Goal: Information Seeking & Learning: Learn about a topic

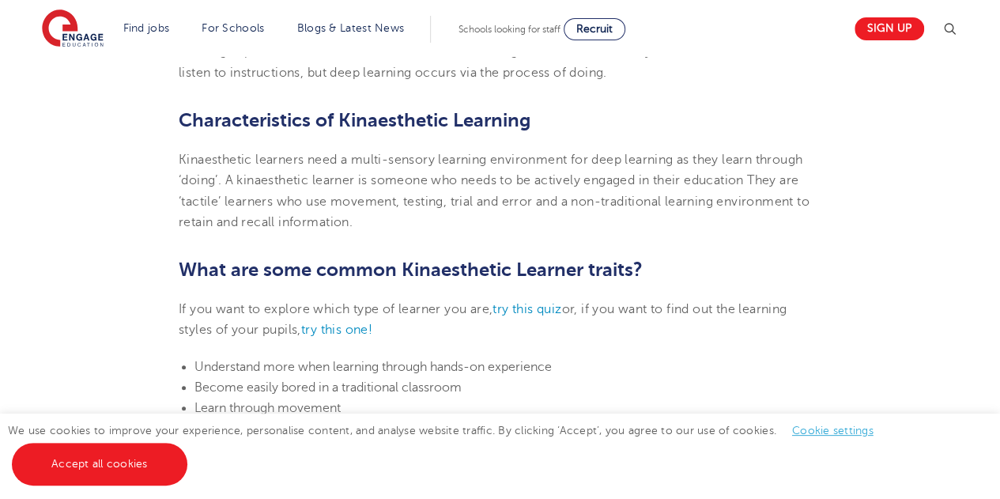
scroll to position [702, 0]
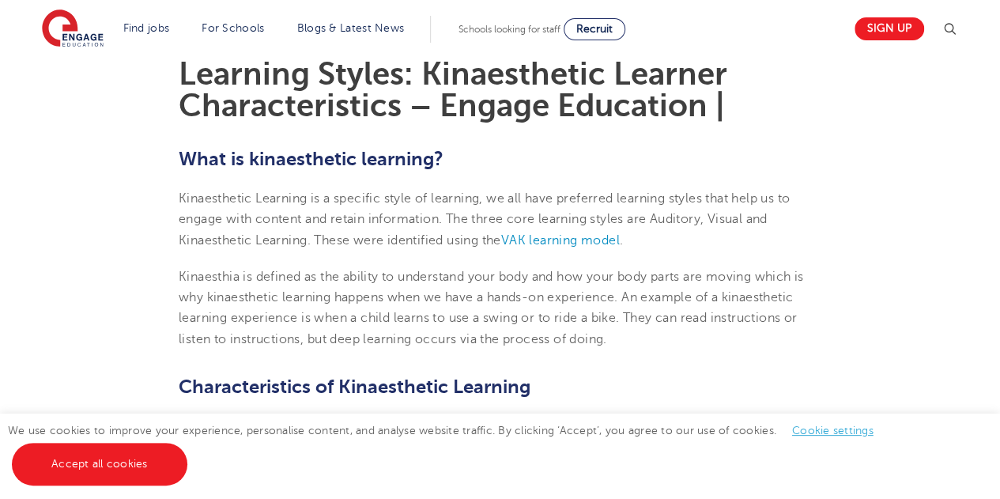
scroll to position [439, 0]
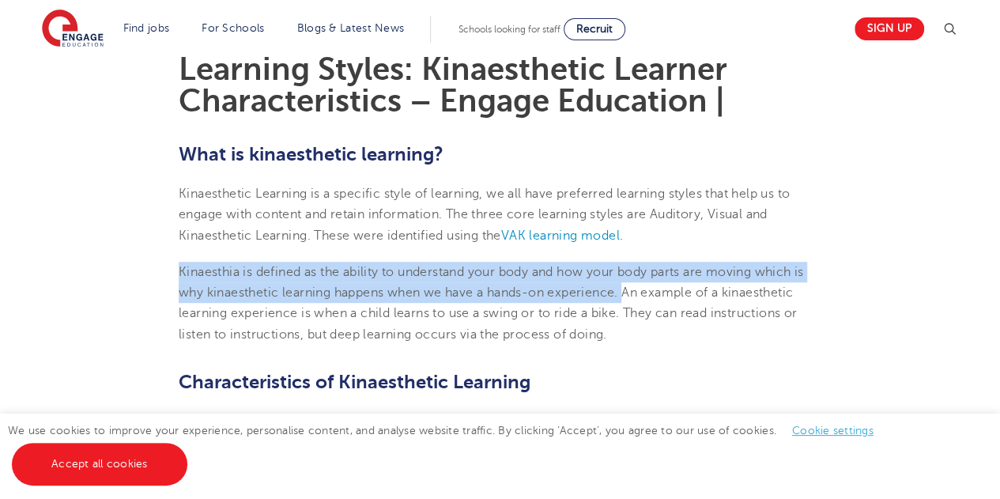
drag, startPoint x: 174, startPoint y: 269, endPoint x: 629, endPoint y: 291, distance: 455.7
copy p "Kinaesthia is defined as the ability to understand your body and how your body …"
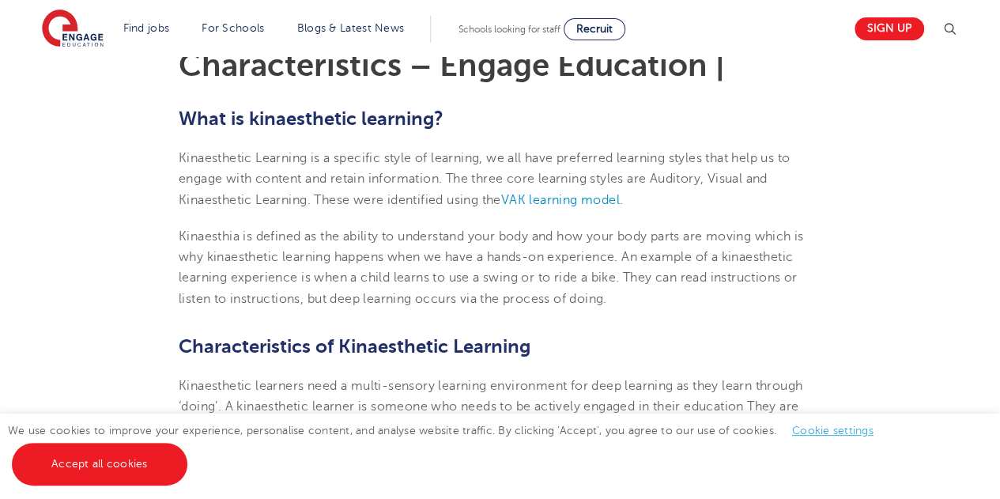
click at [355, 292] on span "inaesthetic learning happens when we have a hands-on experience. An example of …" at bounding box center [488, 278] width 618 height 56
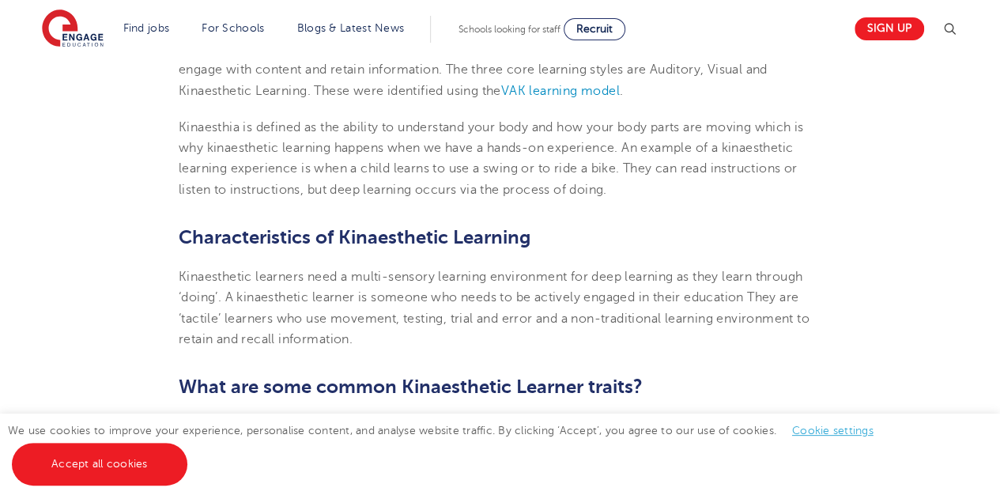
scroll to position [590, 0]
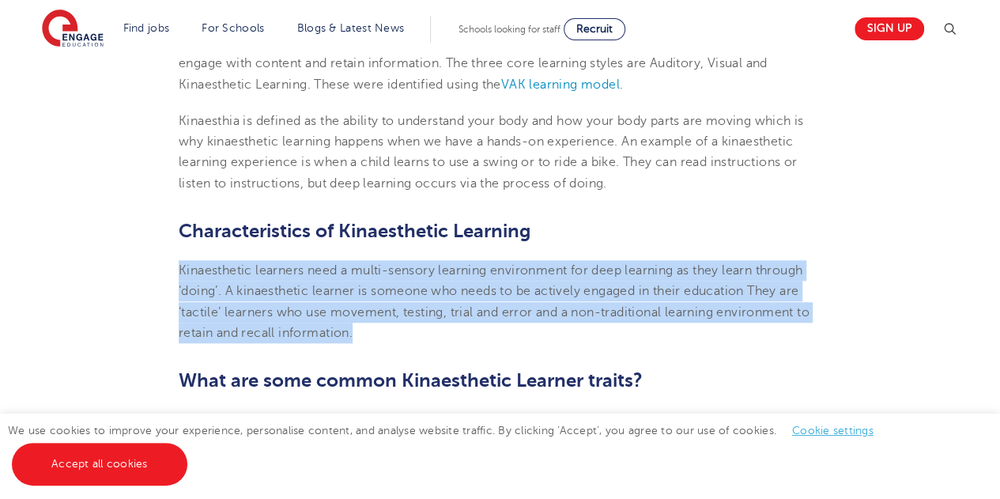
drag, startPoint x: 180, startPoint y: 269, endPoint x: 458, endPoint y: 331, distance: 284.3
click at [458, 331] on p "Kinaesthetic learners need a multi-sensory learning environment for deep learni…" at bounding box center [500, 301] width 642 height 83
copy span "Kinaesthetic learners need a multi-sensory learning environment for deep learni…"
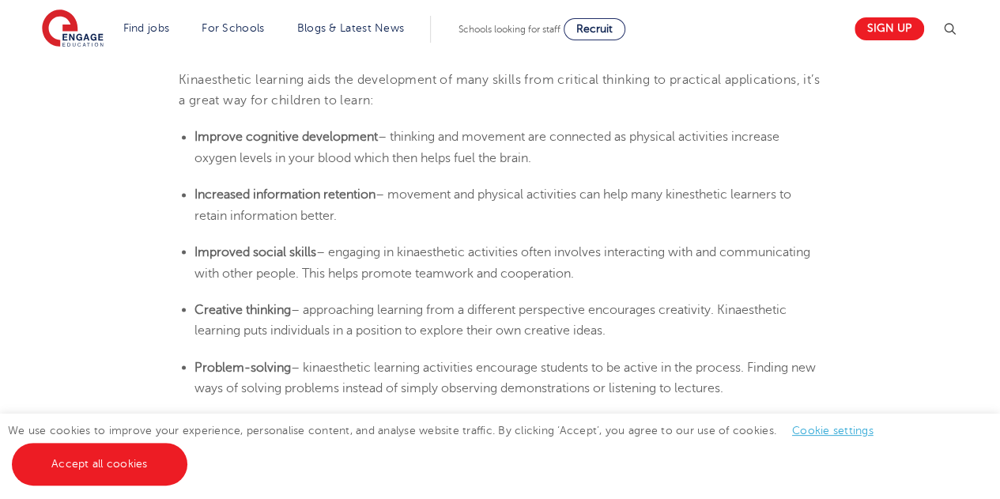
scroll to position [1277, 0]
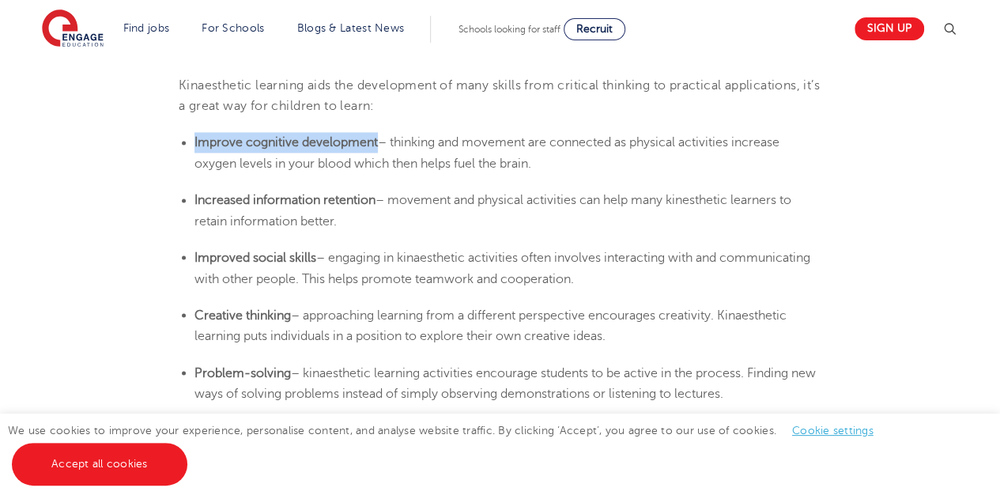
drag, startPoint x: 379, startPoint y: 140, endPoint x: 194, endPoint y: 134, distance: 185.0
click at [194, 134] on li "Improve cognitive development – thinking and movement are connected as physical…" at bounding box center [507, 153] width 627 height 42
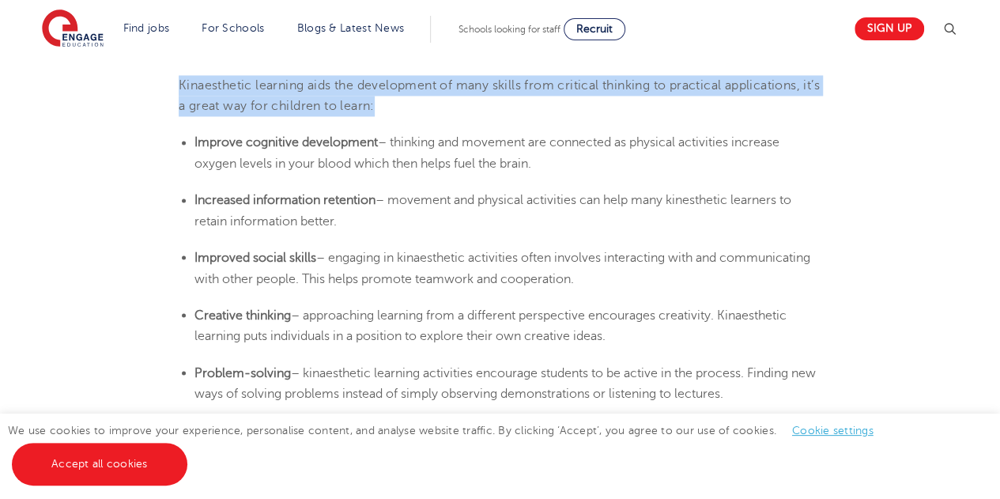
drag, startPoint x: 398, startPoint y: 113, endPoint x: 177, endPoint y: 77, distance: 224.1
copy span "Kinaesthetic learning aids the development of many skills from critical thinkin…"
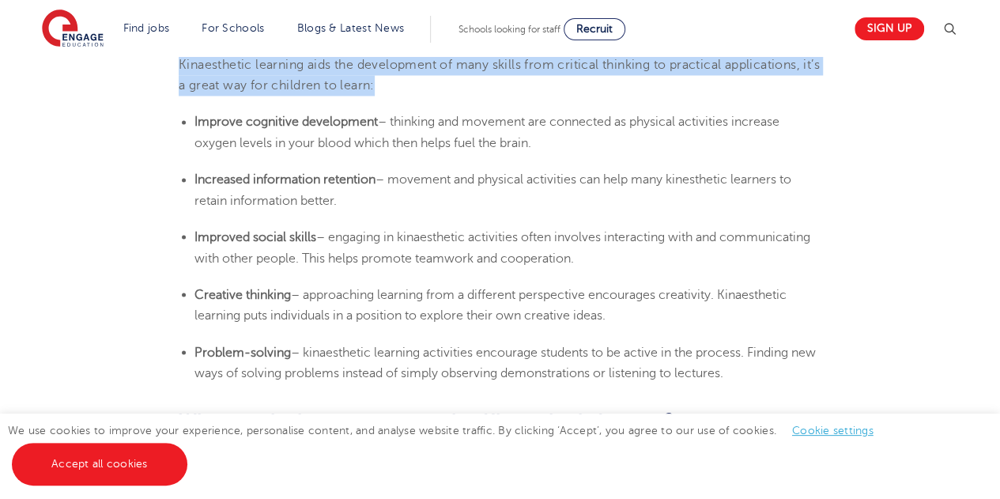
drag, startPoint x: 382, startPoint y: 117, endPoint x: 248, endPoint y: 122, distance: 133.6
click at [248, 122] on li "Improve cognitive development – thinking and movement are connected as physical…" at bounding box center [507, 132] width 627 height 42
copy b "cognitive development"
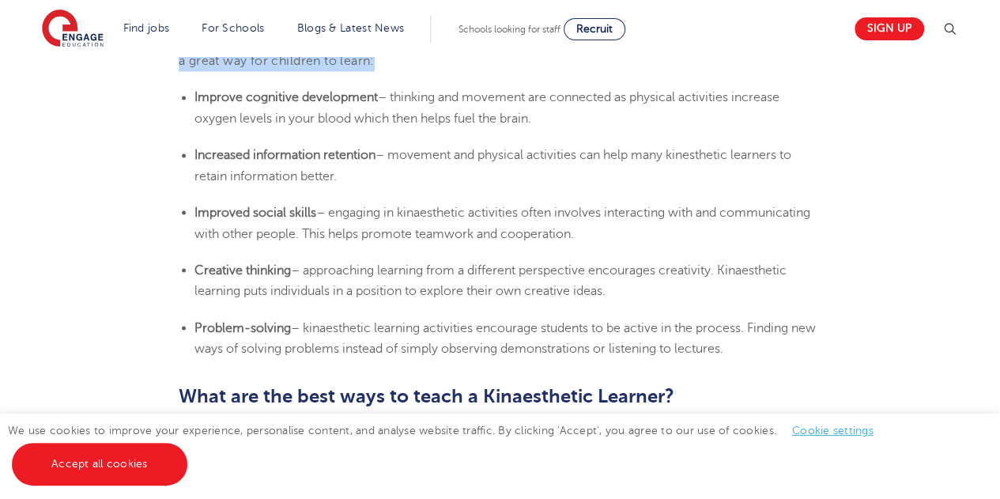
scroll to position [1355, 0]
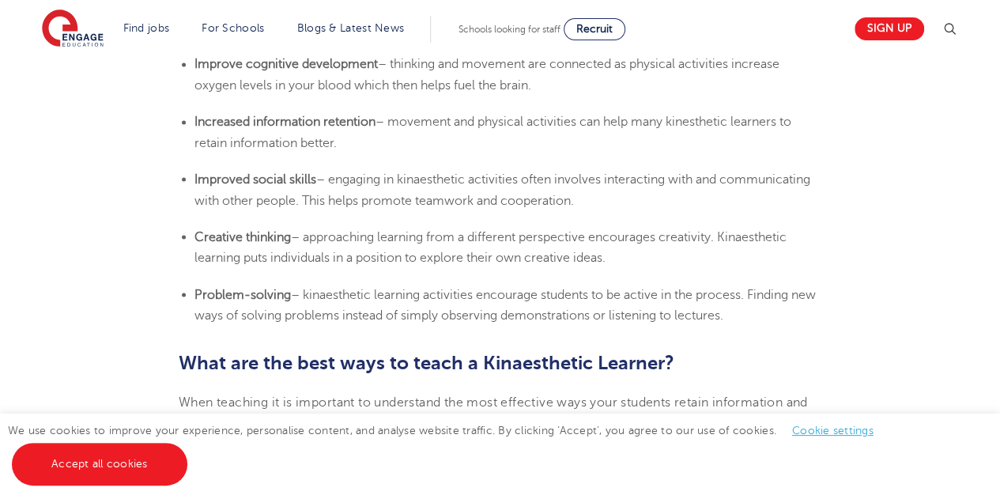
drag, startPoint x: 379, startPoint y: 127, endPoint x: 194, endPoint y: 130, distance: 184.2
click at [194, 130] on li "Increased information retention – movement and physical activities can help man…" at bounding box center [507, 132] width 627 height 42
copy b "Increased information retention"
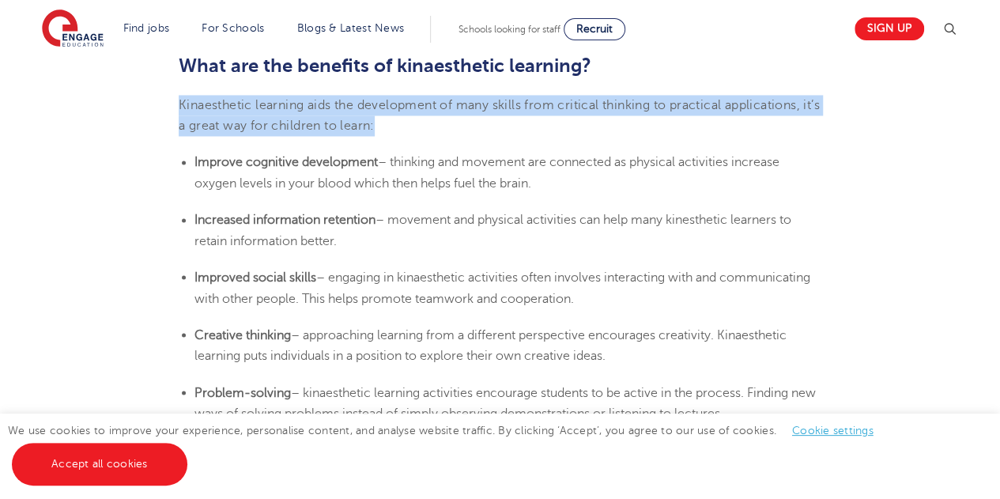
scroll to position [1345, 0]
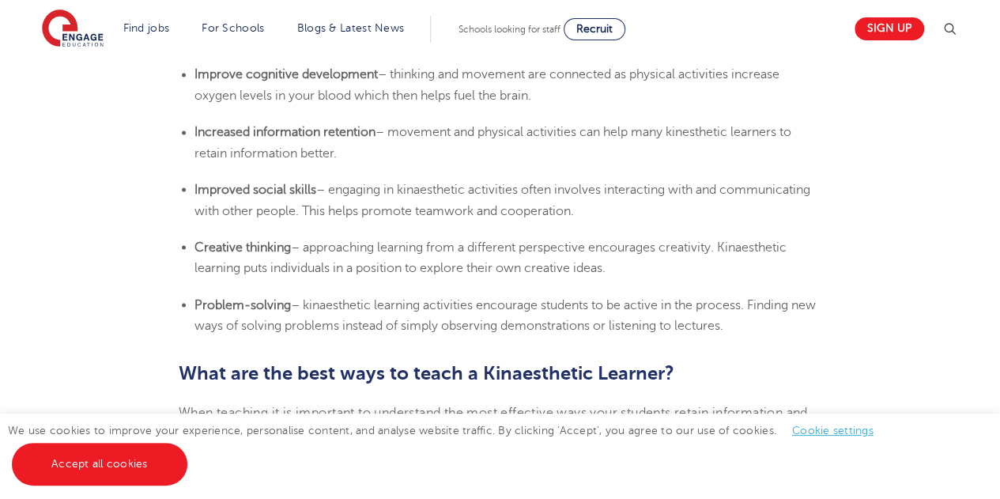
drag, startPoint x: 319, startPoint y: 190, endPoint x: 191, endPoint y: 190, distance: 128.0
click at [191, 190] on ul "Improved social skills – engaging in kinaesthetic activities often involves int…" at bounding box center [500, 200] width 642 height 42
copy b "Improved social skills"
drag, startPoint x: 292, startPoint y: 252, endPoint x: 198, endPoint y: 243, distance: 94.4
click at [198, 243] on b "Creative thinking" at bounding box center [242, 246] width 96 height 14
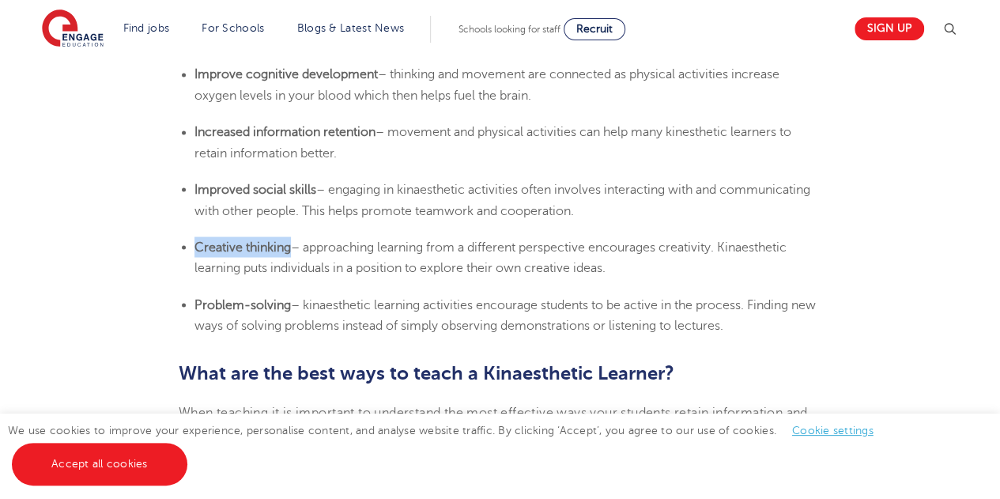
copy b "Creative thinking"
drag, startPoint x: 296, startPoint y: 311, endPoint x: 196, endPoint y: 301, distance: 100.0
click at [196, 301] on li "Problem-solving – kinaesthetic learning activities encourage students to be act…" at bounding box center [507, 315] width 627 height 42
copy b "Problem-solving"
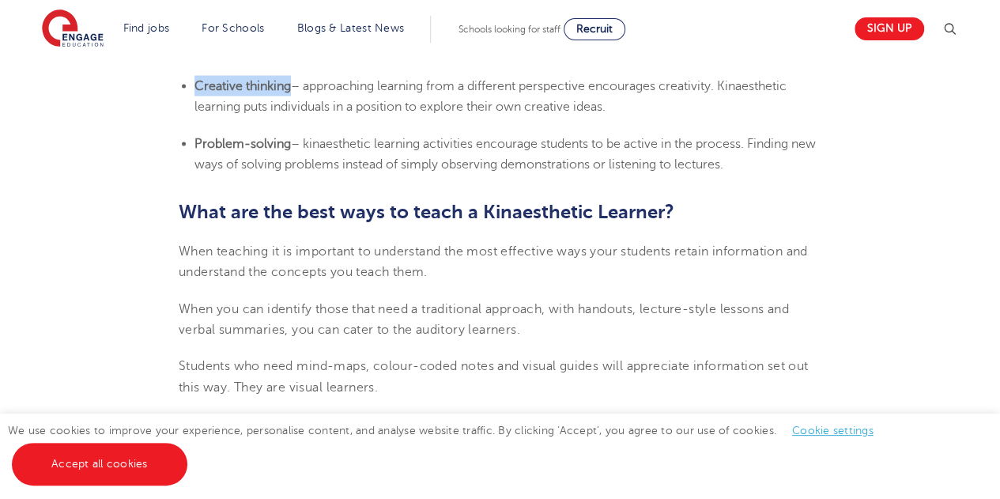
scroll to position [1512, 0]
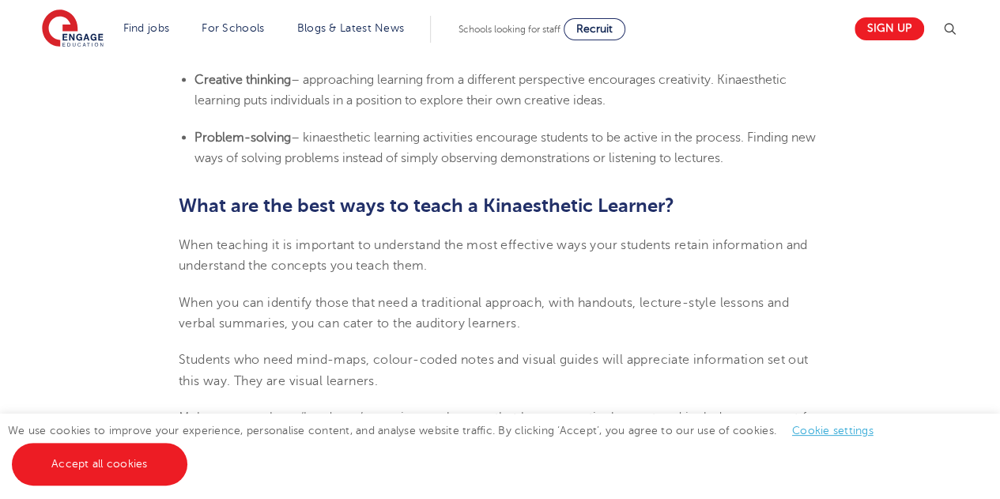
click at [441, 260] on p "When teaching it is important to understand the most effective ways your studen…" at bounding box center [500, 256] width 642 height 42
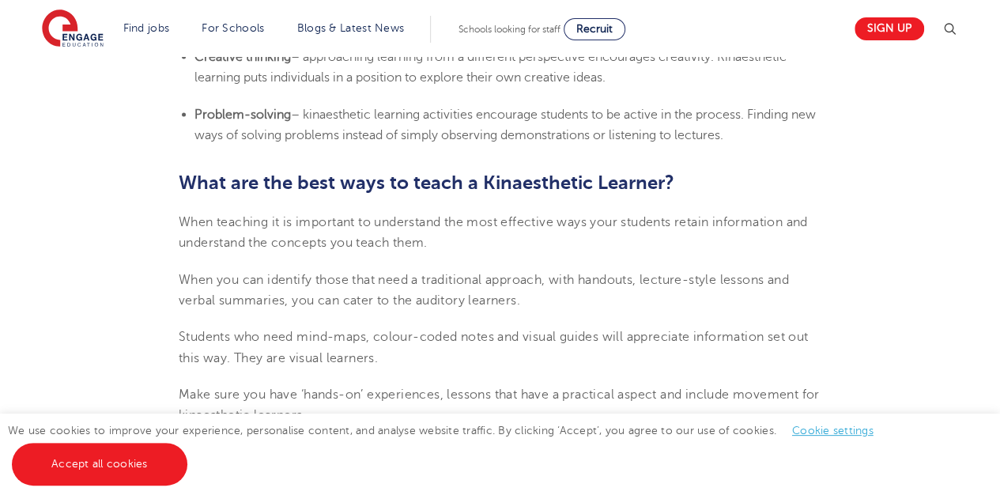
scroll to position [1535, 0]
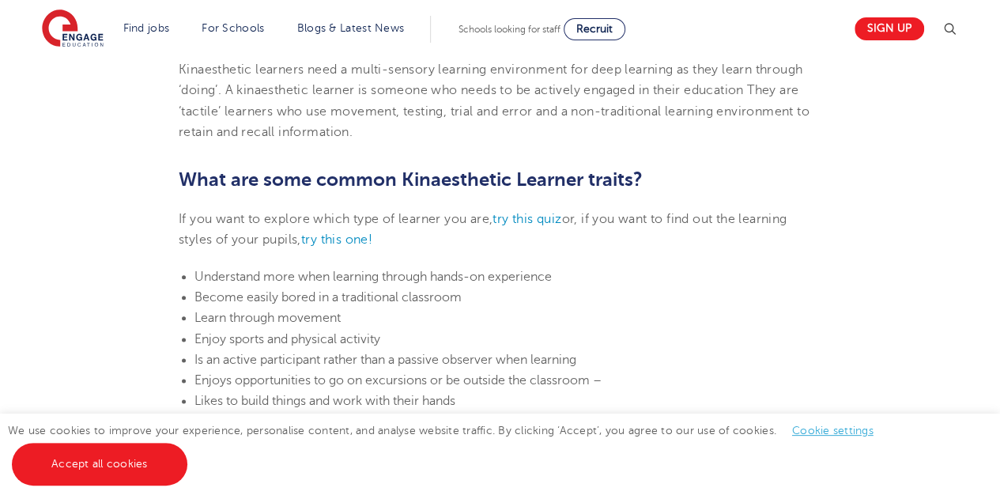
scroll to position [786, 0]
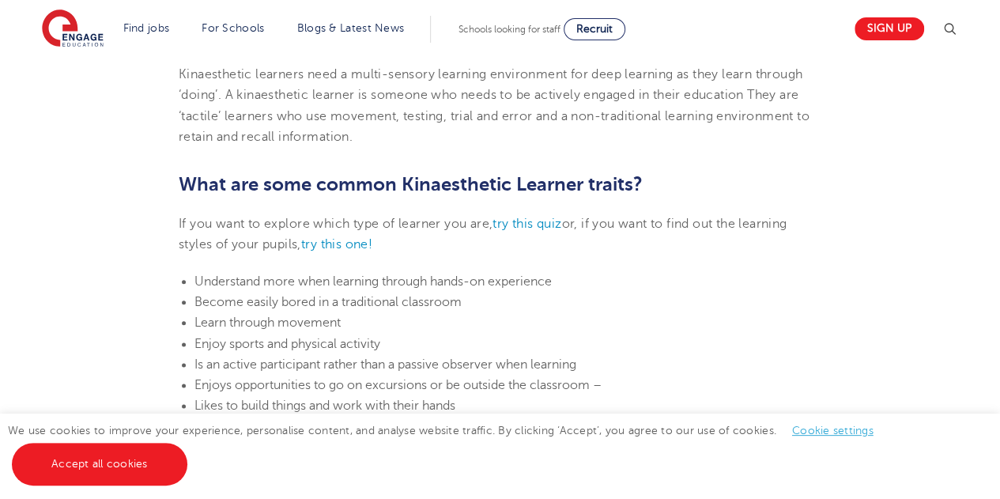
scroll to position [786, 0]
